Goal: Information Seeking & Learning: Learn about a topic

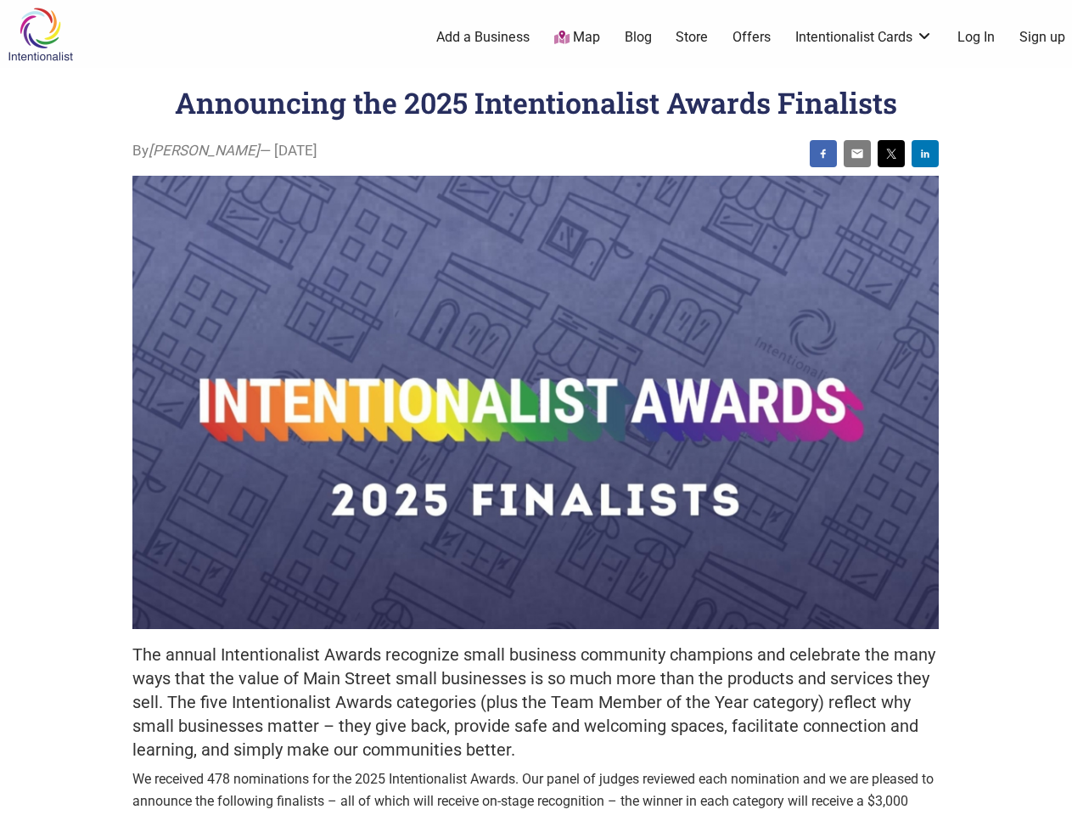
click at [535, 407] on img at bounding box center [535, 402] width 806 height 453
click at [823, 154] on img at bounding box center [823, 154] width 14 height 14
click at [857, 154] on img at bounding box center [857, 154] width 14 height 14
click at [891, 154] on img at bounding box center [891, 154] width 14 height 14
click at [925, 154] on img at bounding box center [925, 154] width 14 height 14
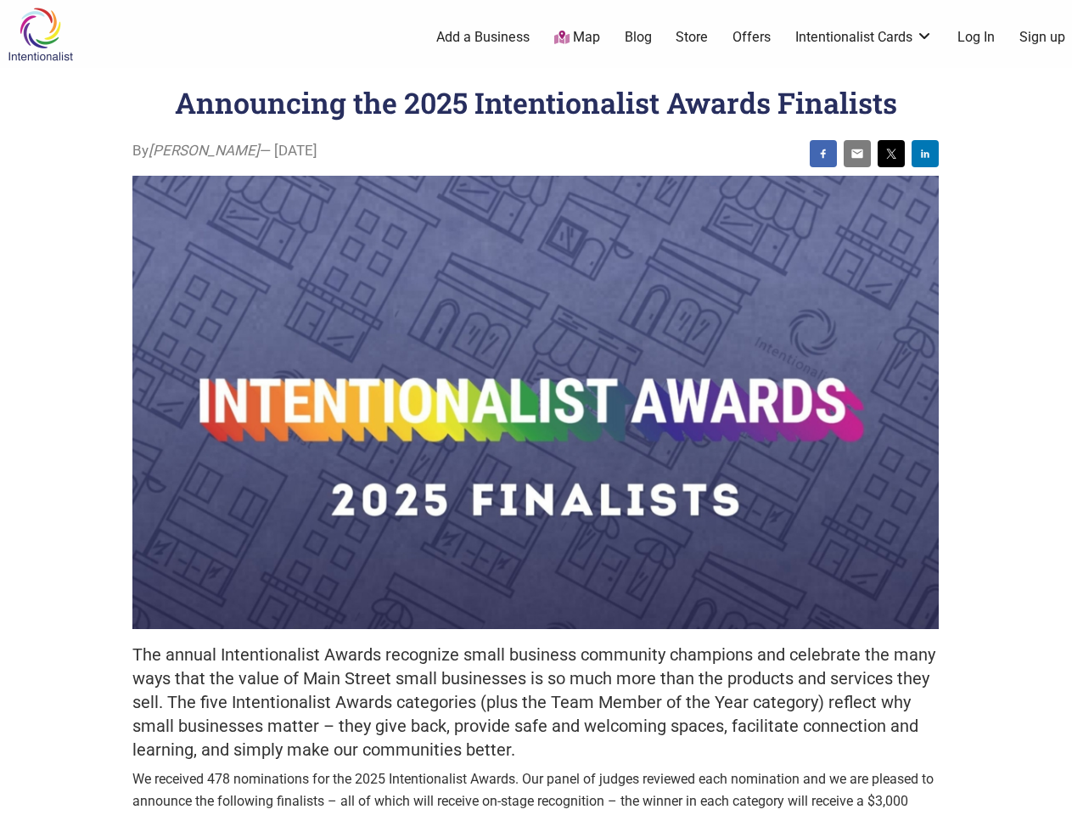
click at [1052, 795] on icon at bounding box center [1053, 793] width 19 height 21
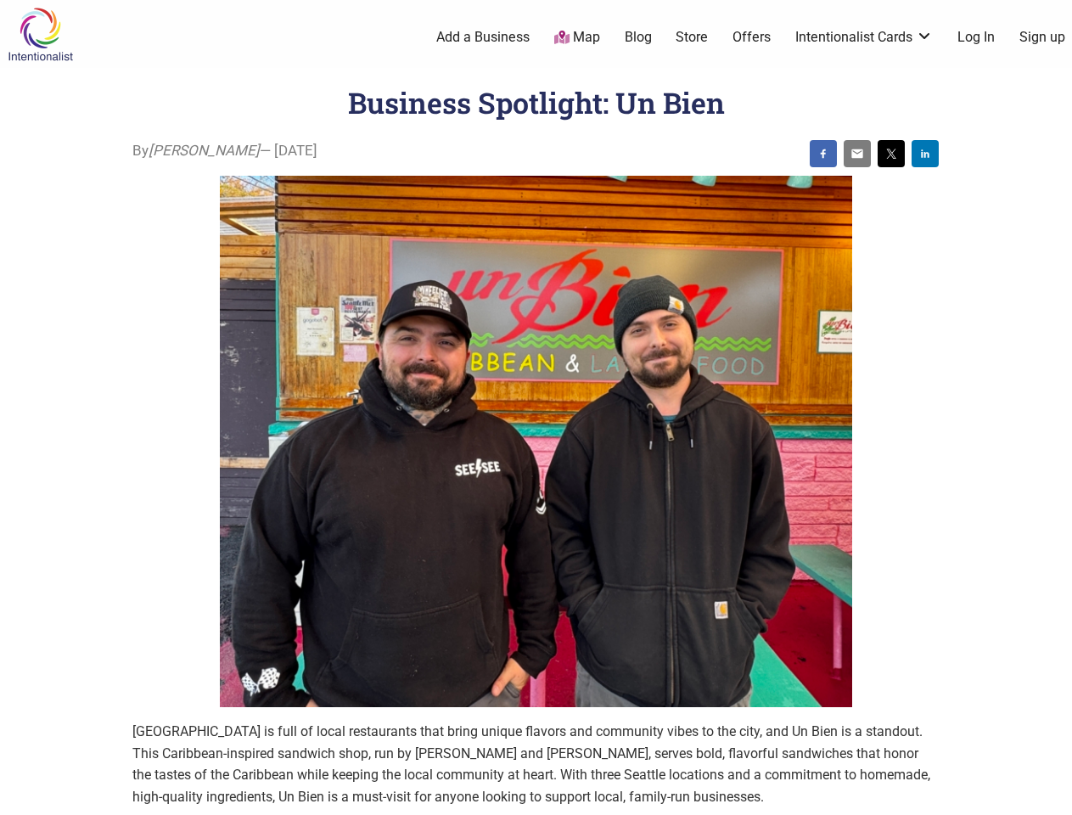
click at [535, 407] on img at bounding box center [536, 442] width 632 height 532
click at [823, 154] on img at bounding box center [823, 154] width 14 height 14
click at [857, 154] on img at bounding box center [857, 154] width 14 height 14
click at [891, 154] on img at bounding box center [891, 154] width 14 height 14
click at [925, 154] on img at bounding box center [925, 154] width 14 height 14
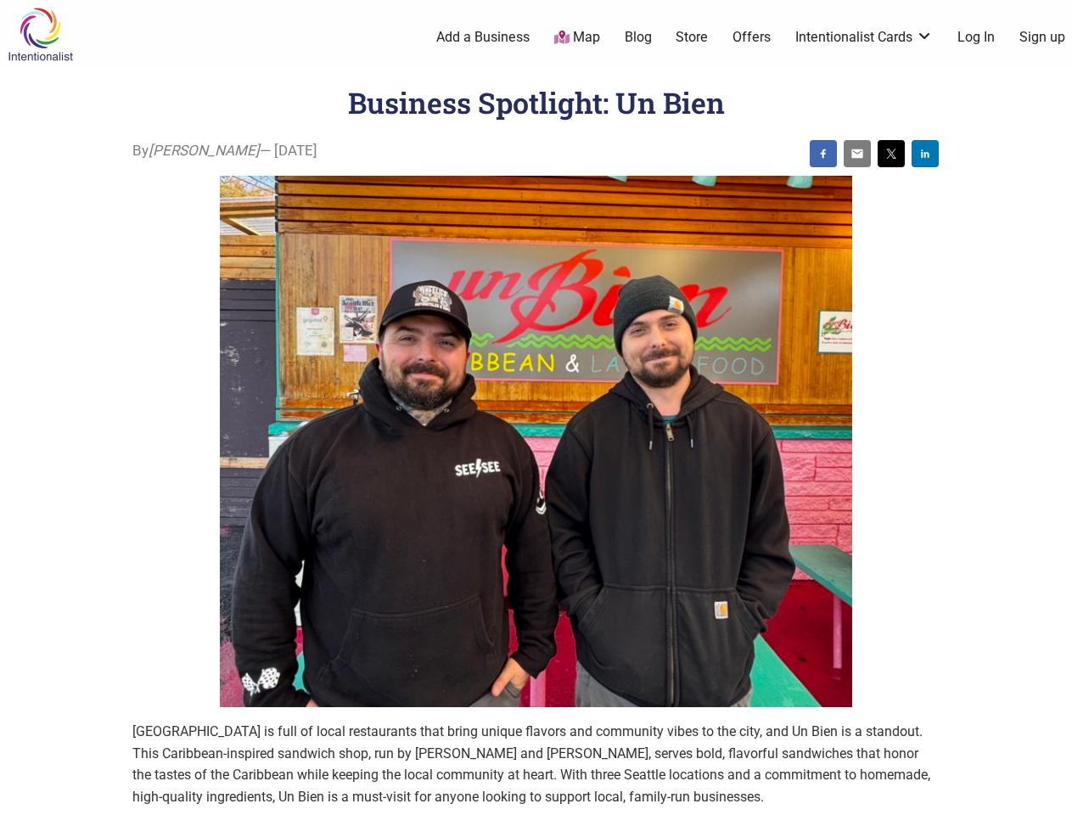
click at [1052, 795] on icon at bounding box center [1053, 793] width 19 height 21
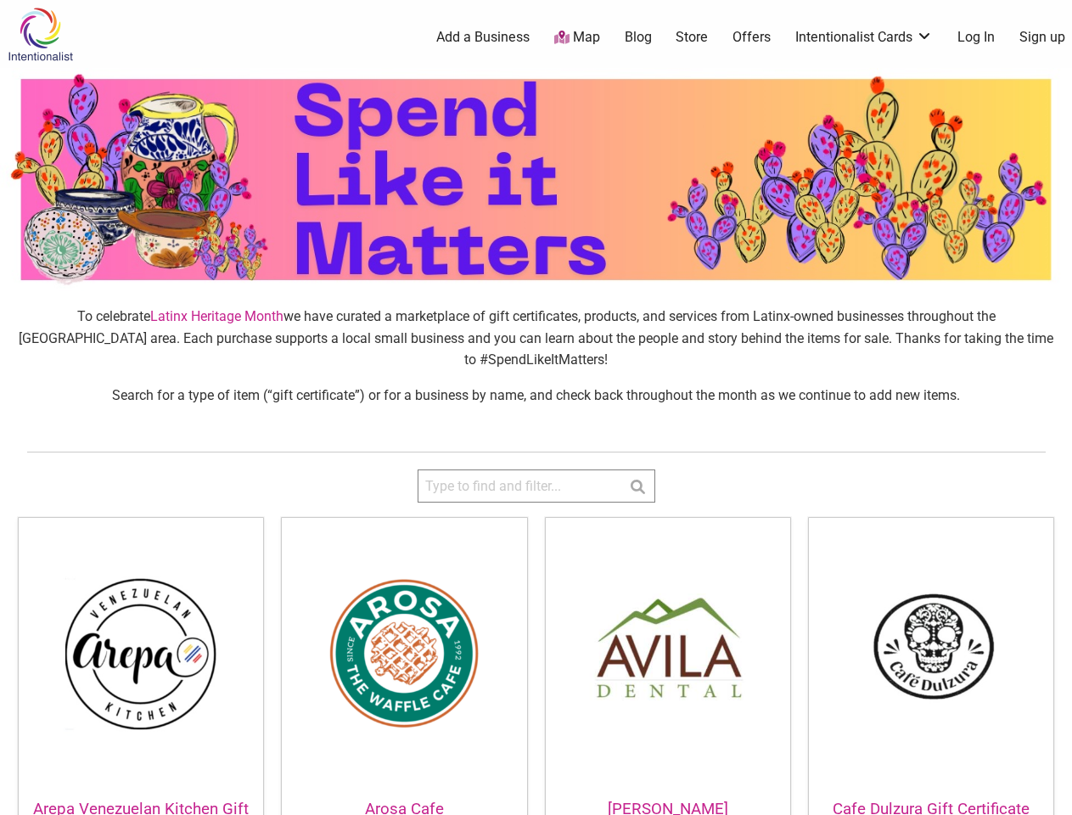
click at [535, 407] on div "To celebrate Latinx Heritage Month we have curated a marketplace of gift certif…" at bounding box center [536, 362] width 1072 height 143
click at [1052, 795] on icon at bounding box center [1052, 790] width 11 height 14
